Goal: Information Seeking & Learning: Learn about a topic

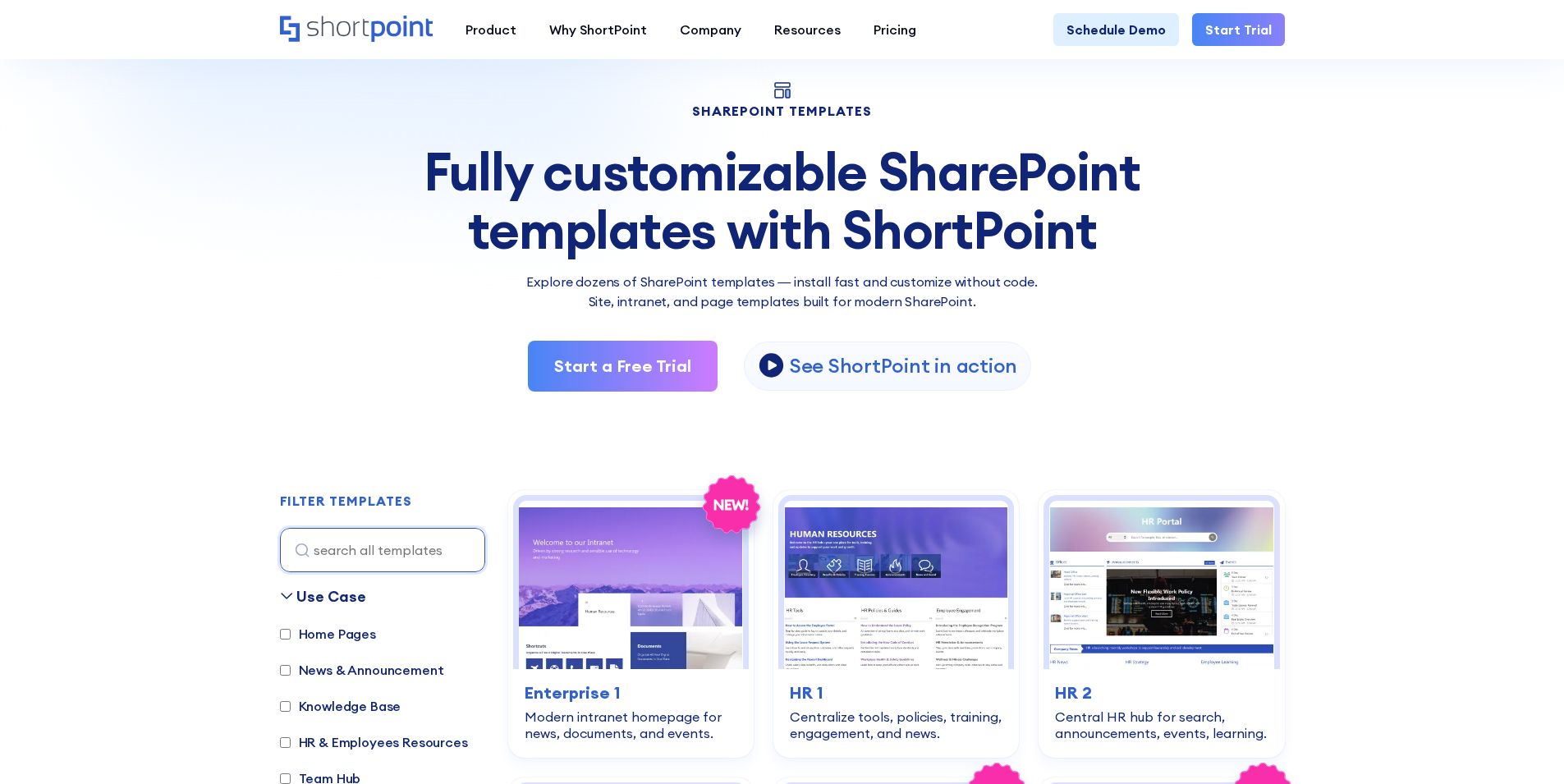
scroll to position [164, 0]
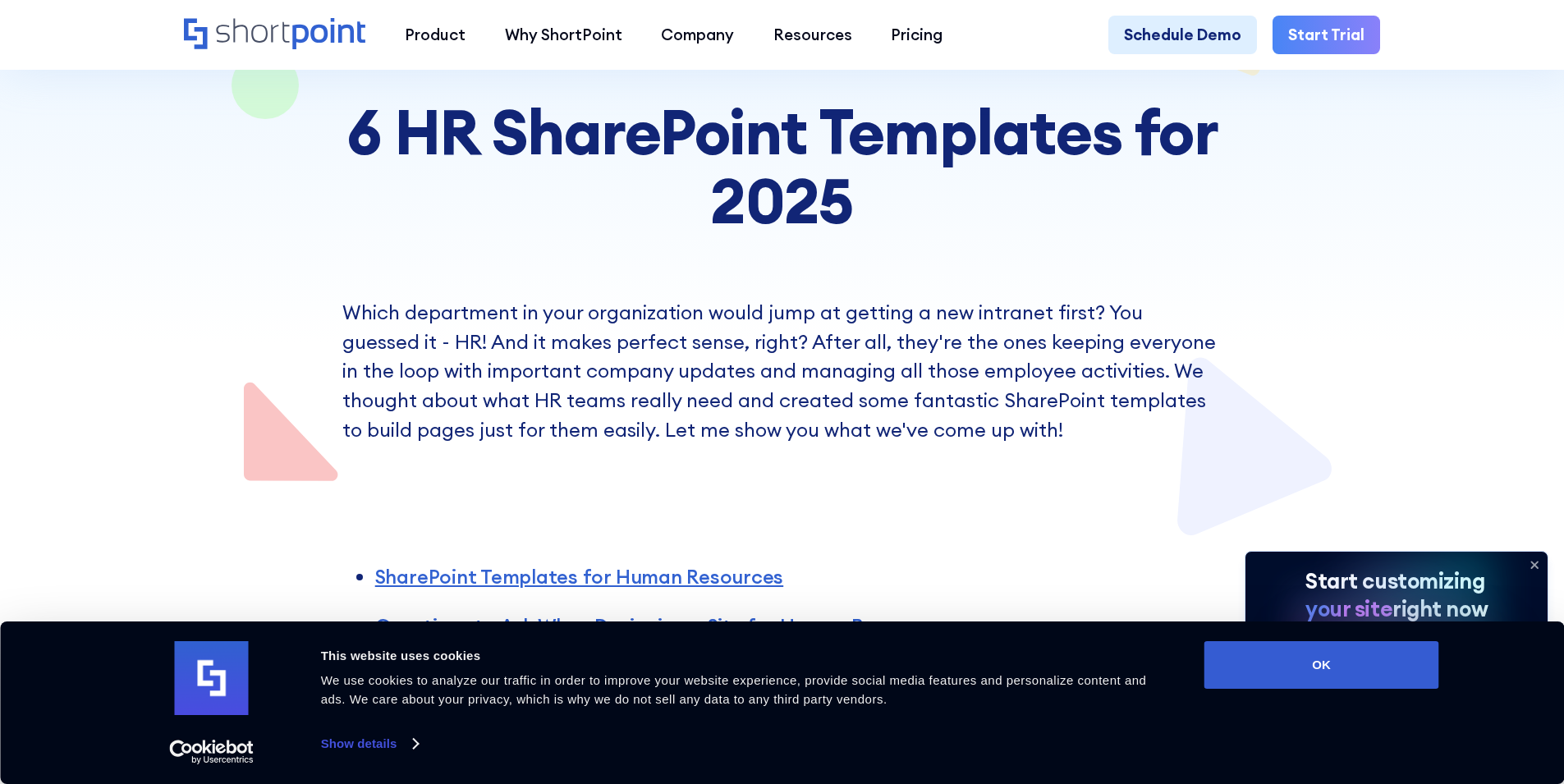
scroll to position [329, 0]
